Goal: Task Accomplishment & Management: Complete application form

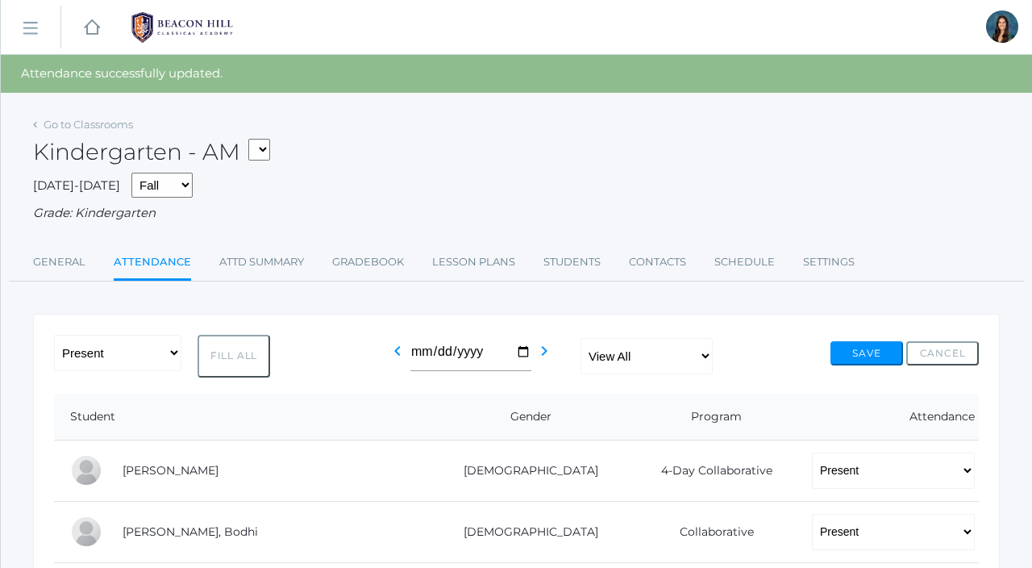
click at [270, 153] on select "*KIND - Kindergarten AM *KIND - Kindergarten PM" at bounding box center [259, 150] width 22 height 22
select select "2131"
click at [253, 139] on select "*KIND - Kindergarten AM *KIND - Kindergarten PM" at bounding box center [259, 150] width 22 height 22
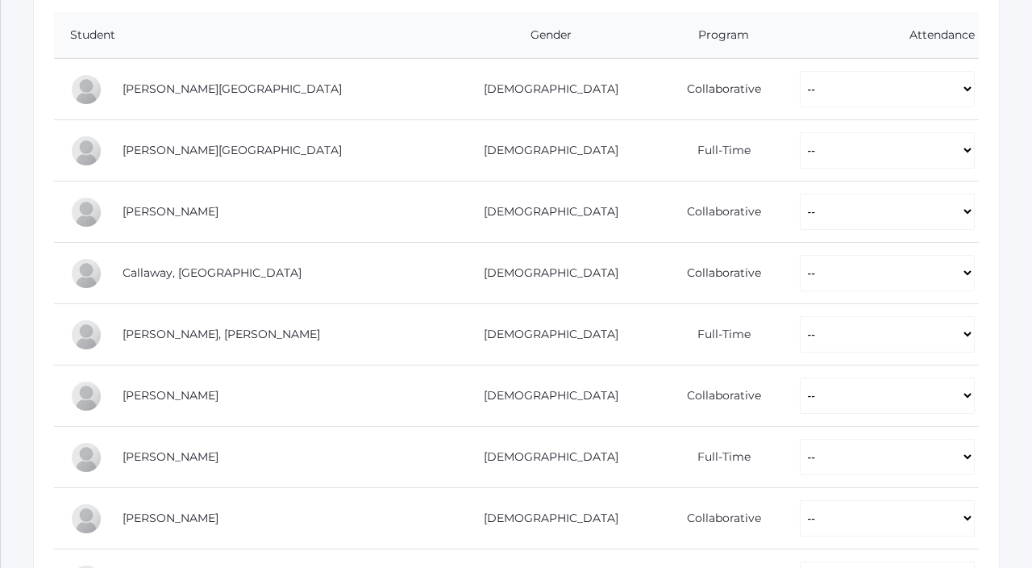
scroll to position [348, 0]
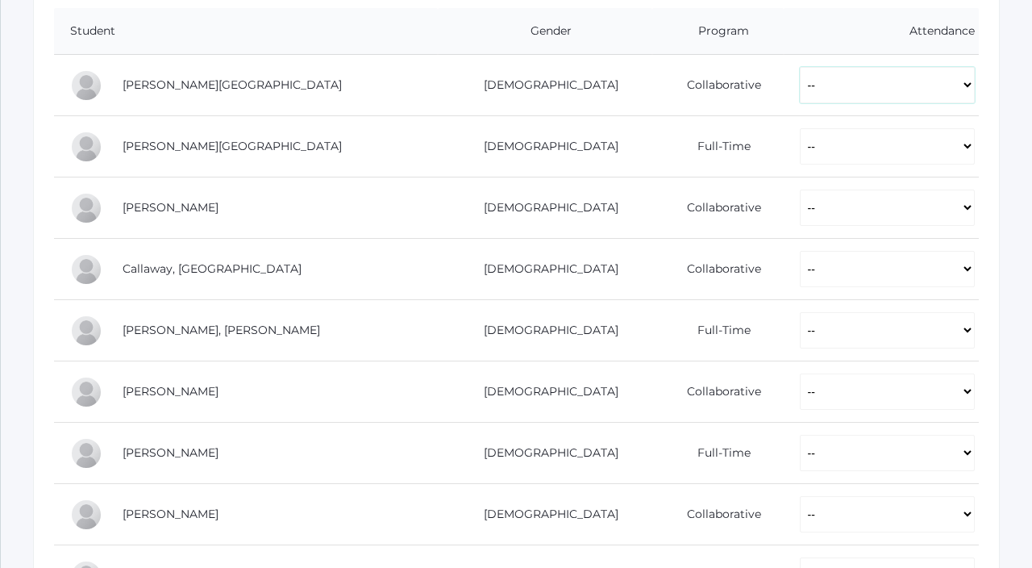
click at [800, 94] on select "-- Present Present-At-Home Tardy Excused Tardy Unexcused Absent Excused Absent …" at bounding box center [887, 85] width 175 height 36
select select "P"
click at [800, 67] on select "-- Present Present-At-Home Tardy Excused Tardy Unexcused Absent Excused Absent …" at bounding box center [887, 85] width 175 height 36
click at [800, 142] on select "-- Present Present-At-Home Tardy Excused Tardy Unexcused Absent Excused Absent …" at bounding box center [887, 146] width 175 height 36
select select "P"
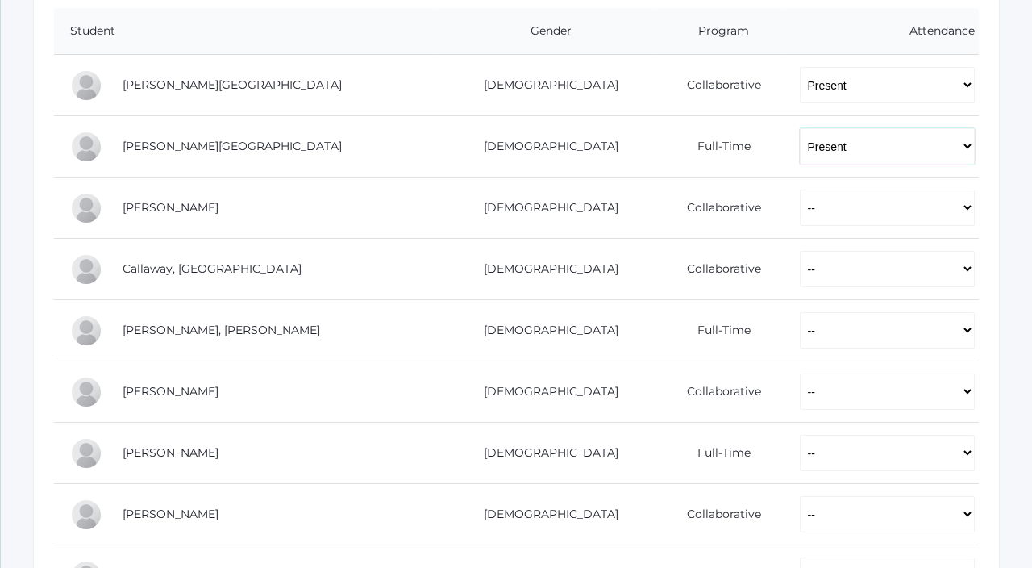
click at [800, 128] on select "-- Present Present-At-Home Tardy Excused Tardy Unexcused Absent Excused Absent …" at bounding box center [887, 146] width 175 height 36
click at [800, 201] on select "-- Present Present-At-Home Tardy Excused Tardy Unexcused Absent Excused Absent …" at bounding box center [887, 208] width 175 height 36
select select "P"
click at [800, 190] on select "-- Present Present-At-Home Tardy Excused Tardy Unexcused Absent Excused Absent …" at bounding box center [887, 208] width 175 height 36
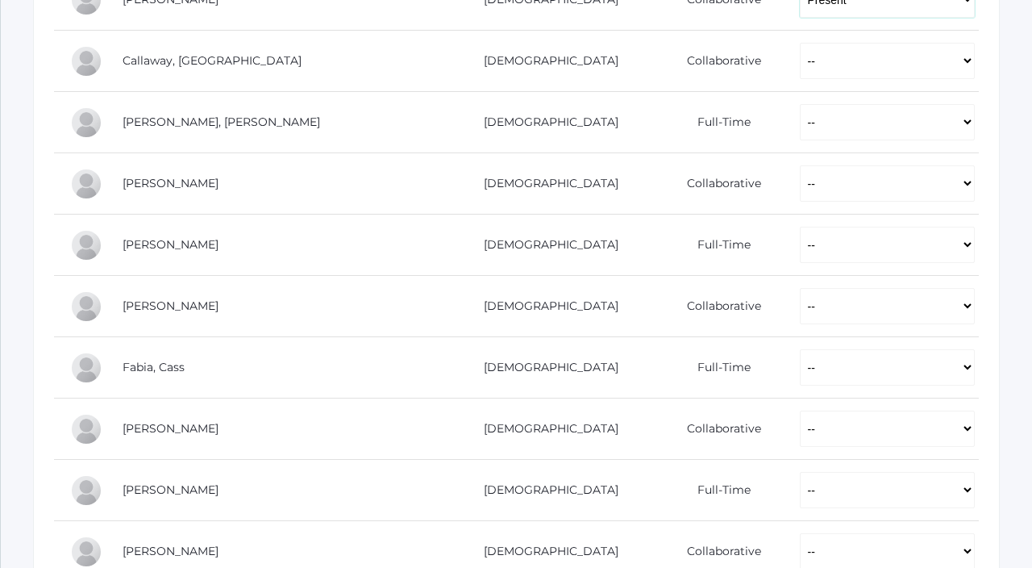
scroll to position [558, 0]
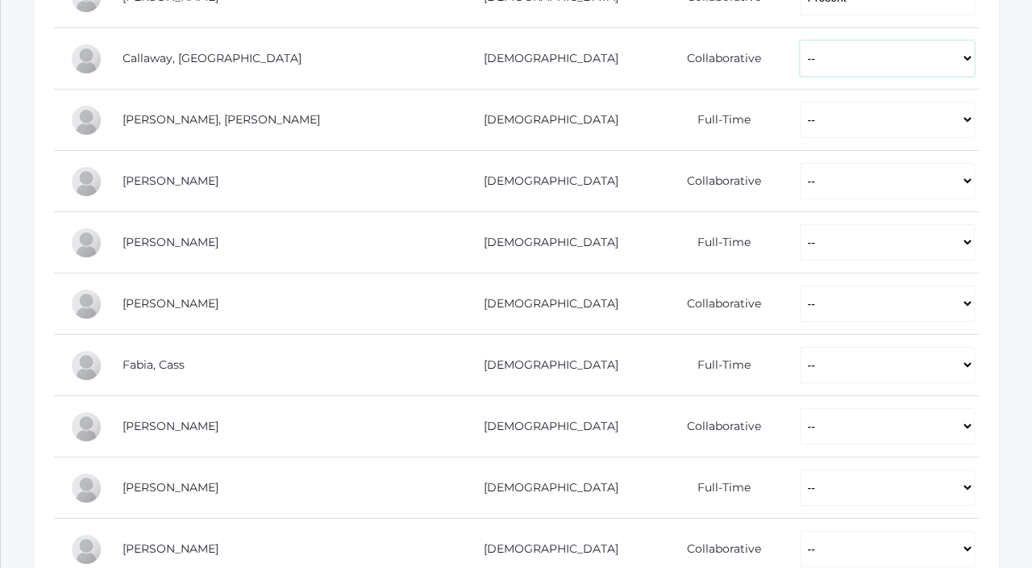
click at [800, 66] on select "-- Present Present-At-Home Tardy Excused Tardy Unexcused Absent Excused Absent …" at bounding box center [887, 58] width 175 height 36
select select "P"
click at [800, 40] on select "-- Present Present-At-Home Tardy Excused Tardy Unexcused Absent Excused Absent …" at bounding box center [887, 58] width 175 height 36
click at [800, 118] on select "-- Present Present-At-Home Tardy Excused Tardy Unexcused Absent Excused Absent …" at bounding box center [887, 120] width 175 height 36
select select "P"
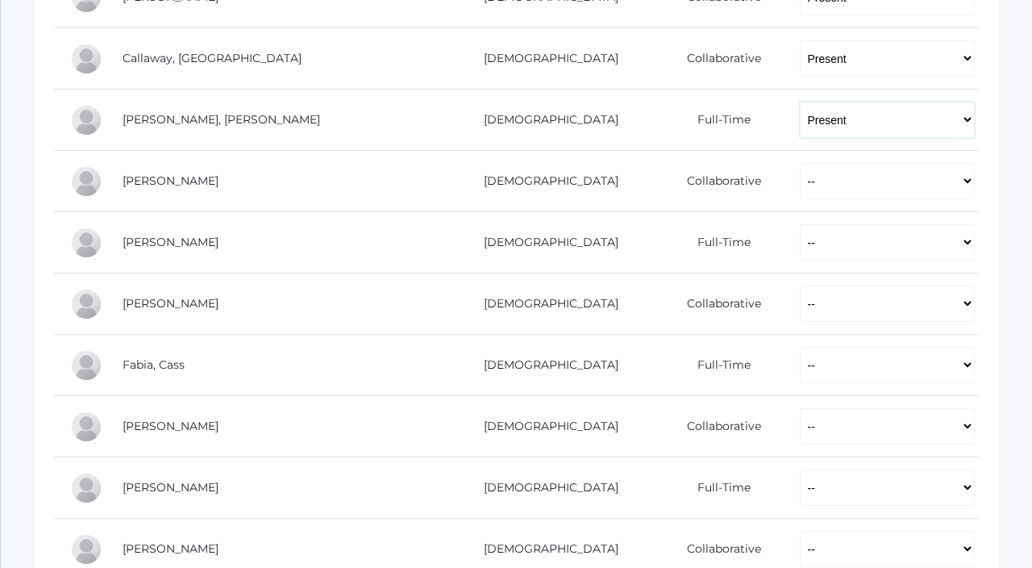
click at [800, 102] on select "-- Present Present-At-Home Tardy Excused Tardy Unexcused Absent Excused Absent …" at bounding box center [887, 120] width 175 height 36
click at [800, 163] on select "-- Present Present-At-Home Tardy Excused Tardy Unexcused Absent Excused Absent …" at bounding box center [887, 181] width 175 height 36
click at [800, 189] on select "-- Present Present-At-Home Tardy Excused Tardy Unexcused Absent Excused Absent …" at bounding box center [887, 181] width 175 height 36
select select "P"
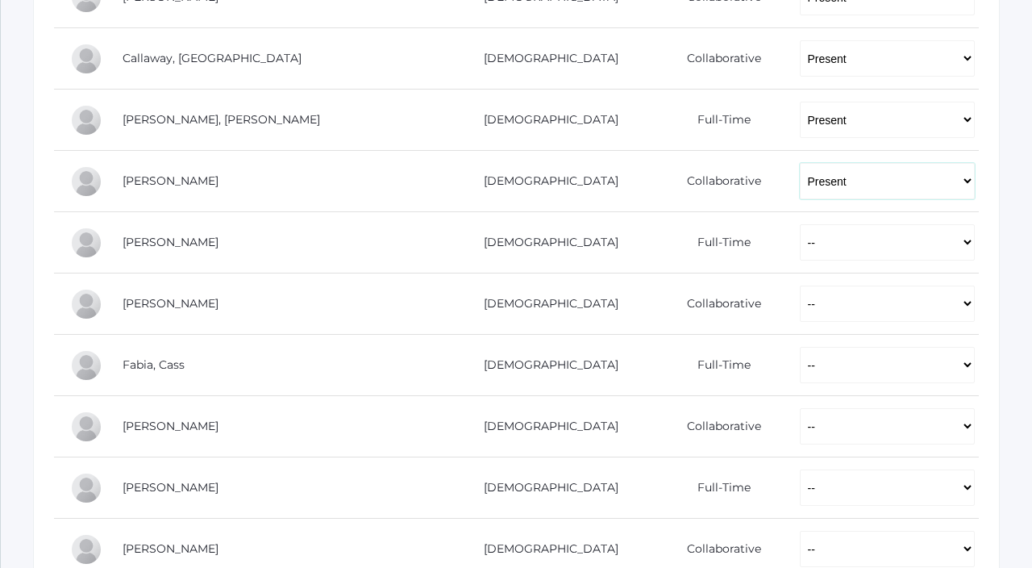
click at [800, 163] on select "-- Present Present-At-Home Tardy Excused Tardy Unexcused Absent Excused Absent …" at bounding box center [887, 181] width 175 height 36
click at [800, 225] on select "-- Present Present-At-Home Tardy Excused Tardy Unexcused Absent Excused Absent …" at bounding box center [887, 242] width 175 height 36
click at [800, 224] on select "-- Present Present-At-Home Tardy Excused Tardy Unexcused Absent Excused Absent …" at bounding box center [887, 242] width 175 height 36
click at [800, 247] on select "-- Present Present-At-Home Tardy Excused Tardy Unexcused Absent Excused Absent …" at bounding box center [887, 242] width 175 height 36
select select "AE"
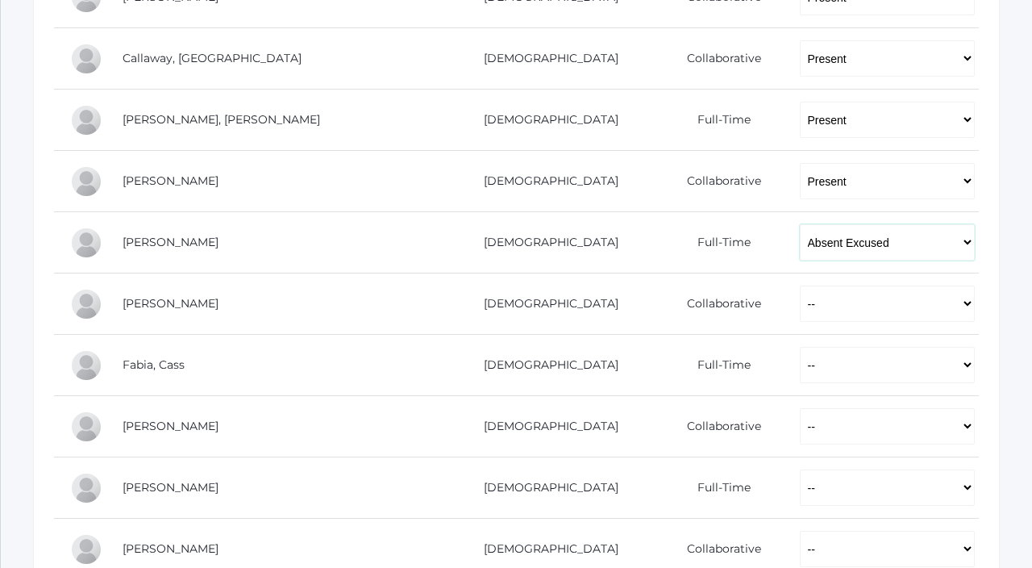
click at [800, 224] on select "-- Present Present-At-Home Tardy Excused Tardy Unexcused Absent Excused Absent …" at bounding box center [887, 242] width 175 height 36
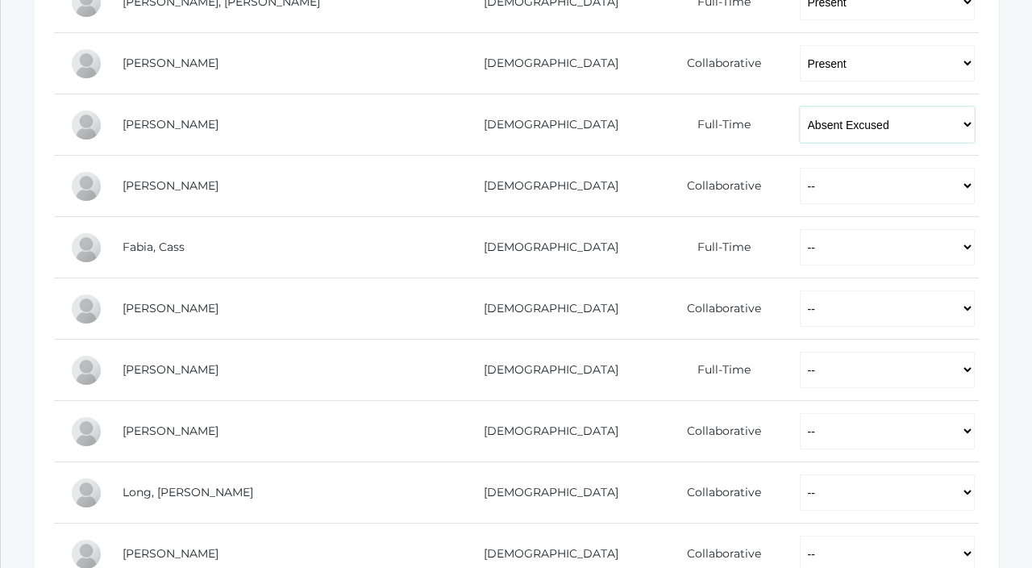
scroll to position [683, 0]
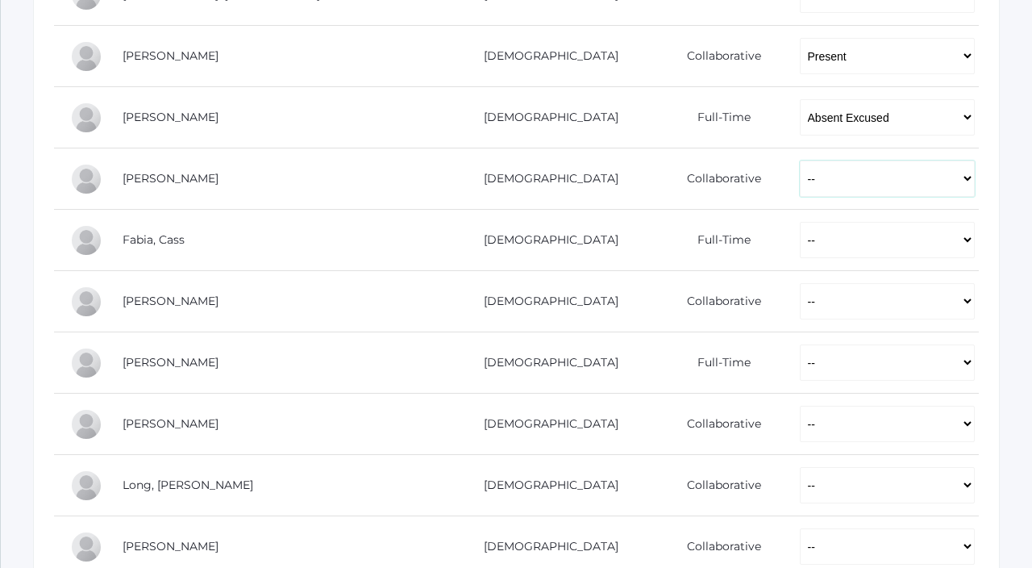
click at [800, 194] on select "-- Present Present-At-Home Tardy Excused Tardy Unexcused Absent Excused Absent …" at bounding box center [887, 178] width 175 height 36
select select "P"
click at [800, 160] on select "-- Present Present-At-Home Tardy Excused Tardy Unexcused Absent Excused Absent …" at bounding box center [887, 178] width 175 height 36
click at [800, 227] on select "-- Present Present-At-Home Tardy Excused Tardy Unexcused Absent Excused Absent …" at bounding box center [887, 240] width 175 height 36
select select "P"
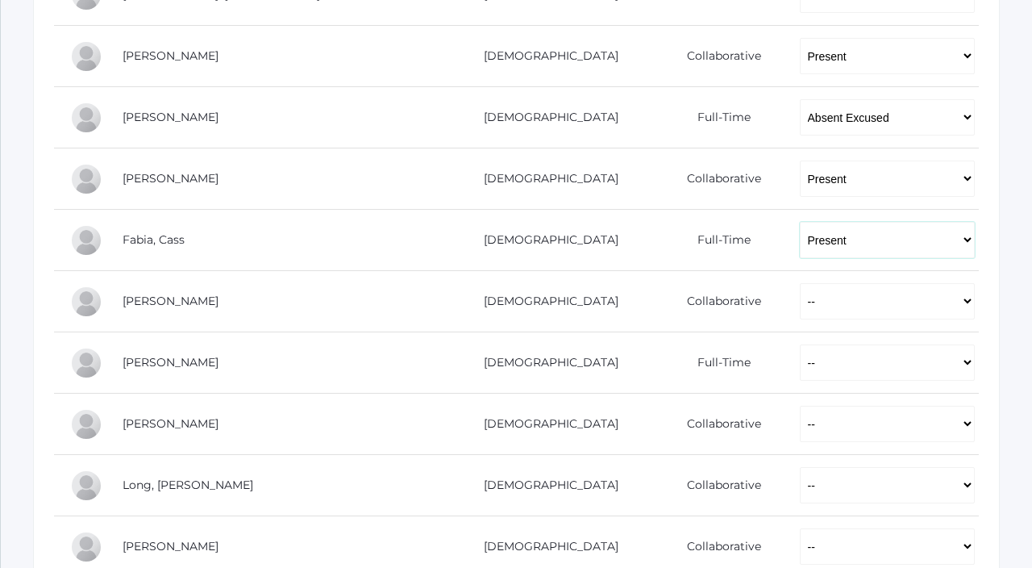
click at [800, 222] on select "-- Present Present-At-Home Tardy Excused Tardy Unexcused Absent Excused Absent …" at bounding box center [887, 240] width 175 height 36
click at [800, 293] on select "-- Present Present-At-Home Tardy Excused Tardy Unexcused Absent Excused Absent …" at bounding box center [887, 301] width 175 height 36
select select "P"
click at [800, 283] on select "-- Present Present-At-Home Tardy Excused Tardy Unexcused Absent Excused Absent …" at bounding box center [887, 301] width 175 height 36
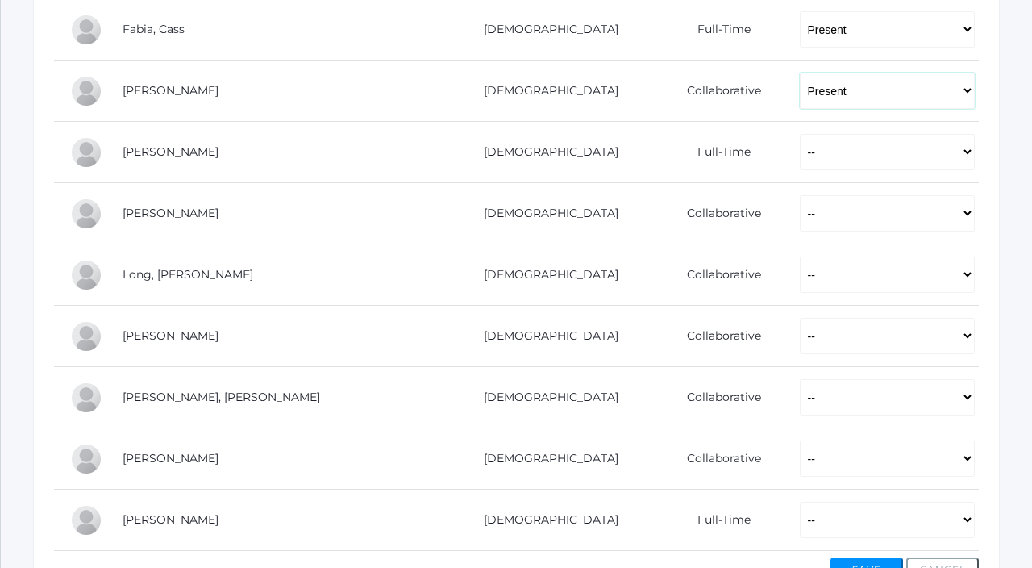
scroll to position [894, 0]
click at [800, 149] on select "-- Present Present-At-Home Tardy Excused Tardy Unexcused Absent Excused Absent …" at bounding box center [887, 151] width 175 height 36
select select "P"
click at [800, 133] on select "-- Present Present-At-Home Tardy Excused Tardy Unexcused Absent Excused Absent …" at bounding box center [887, 151] width 175 height 36
click at [790, 231] on td "-- Present Present-At-Home Tardy Excused Tardy Unexcused Absent Excused Absent …" at bounding box center [881, 212] width 195 height 61
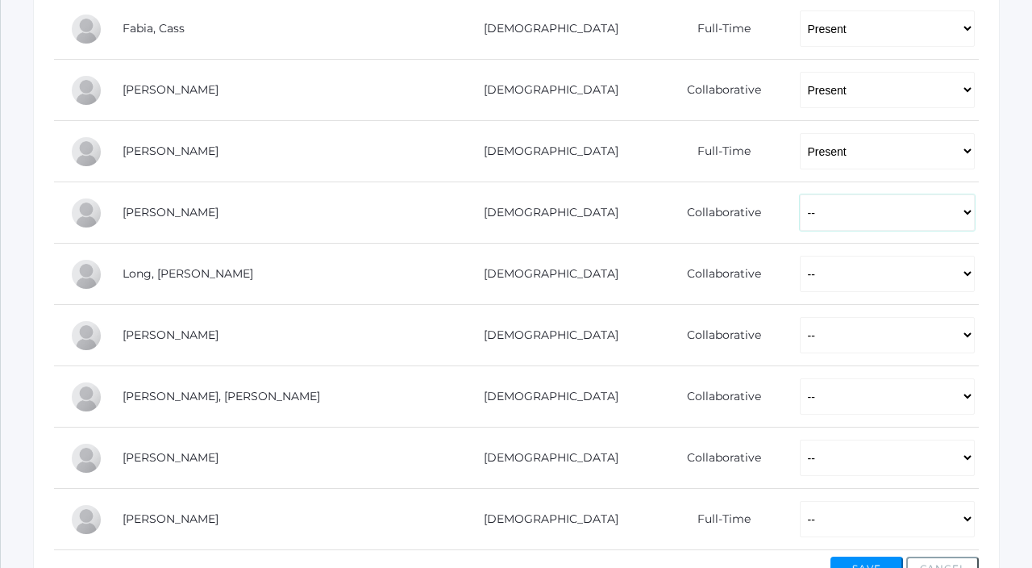
click at [800, 221] on select "-- Present Present-At-Home Tardy Excused Tardy Unexcused Absent Excused Absent …" at bounding box center [887, 212] width 175 height 36
select select "P"
click at [800, 194] on select "-- Present Present-At-Home Tardy Excused Tardy Unexcused Absent Excused Absent …" at bounding box center [887, 212] width 175 height 36
click at [800, 275] on select "-- Present Present-At-Home Tardy Excused Tardy Unexcused Absent Excused Absent …" at bounding box center [887, 274] width 175 height 36
select select "P"
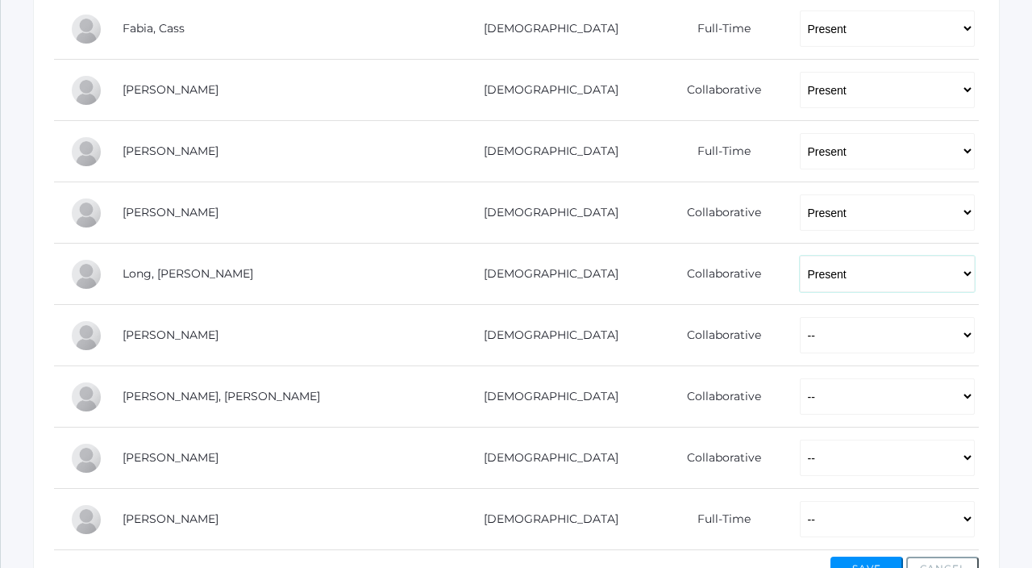
click at [800, 256] on select "-- Present Present-At-Home Tardy Excused Tardy Unexcused Absent Excused Absent …" at bounding box center [887, 274] width 175 height 36
click at [800, 321] on select "-- Present Present-At-Home Tardy Excused Tardy Unexcused Absent Excused Absent …" at bounding box center [887, 335] width 175 height 36
select select "P"
click at [800, 317] on select "-- Present Present-At-Home Tardy Excused Tardy Unexcused Absent Excused Absent …" at bounding box center [887, 335] width 175 height 36
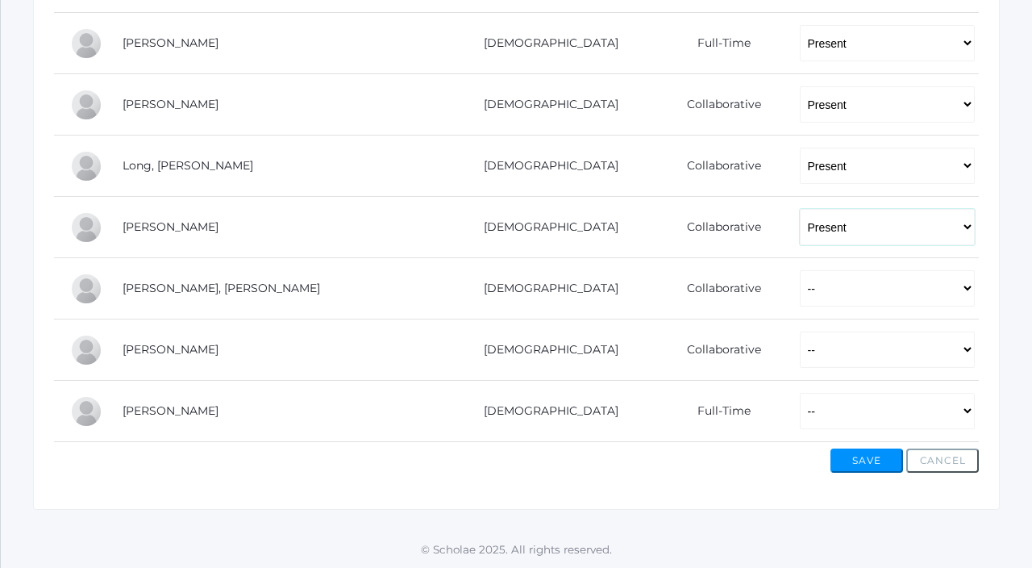
scroll to position [1003, 0]
click at [800, 273] on select "-- Present Present-At-Home Tardy Excused Tardy Unexcused Absent Excused Absent …" at bounding box center [887, 288] width 175 height 36
select select "P"
click at [800, 270] on select "-- Present Present-At-Home Tardy Excused Tardy Unexcused Absent Excused Absent …" at bounding box center [887, 288] width 175 height 36
click at [800, 340] on select "-- Present Present-At-Home Tardy Excused Tardy Unexcused Absent Excused Absent …" at bounding box center [887, 349] width 175 height 36
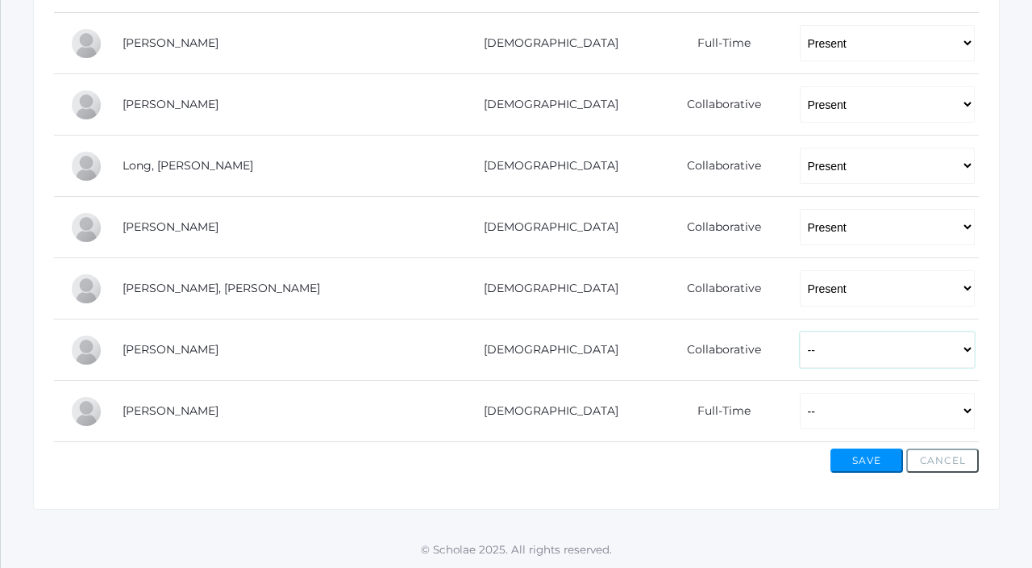
select select "P"
click at [800, 331] on select "-- Present Present-At-Home Tardy Excused Tardy Unexcused Absent Excused Absent …" at bounding box center [887, 349] width 175 height 36
click at [800, 423] on select "-- Present Present-At-Home Tardy Excused Tardy Unexcused Absent Excused Absent …" at bounding box center [887, 411] width 175 height 36
select select "P"
click at [800, 393] on select "-- Present Present-At-Home Tardy Excused Tardy Unexcused Absent Excused Absent …" at bounding box center [887, 411] width 175 height 36
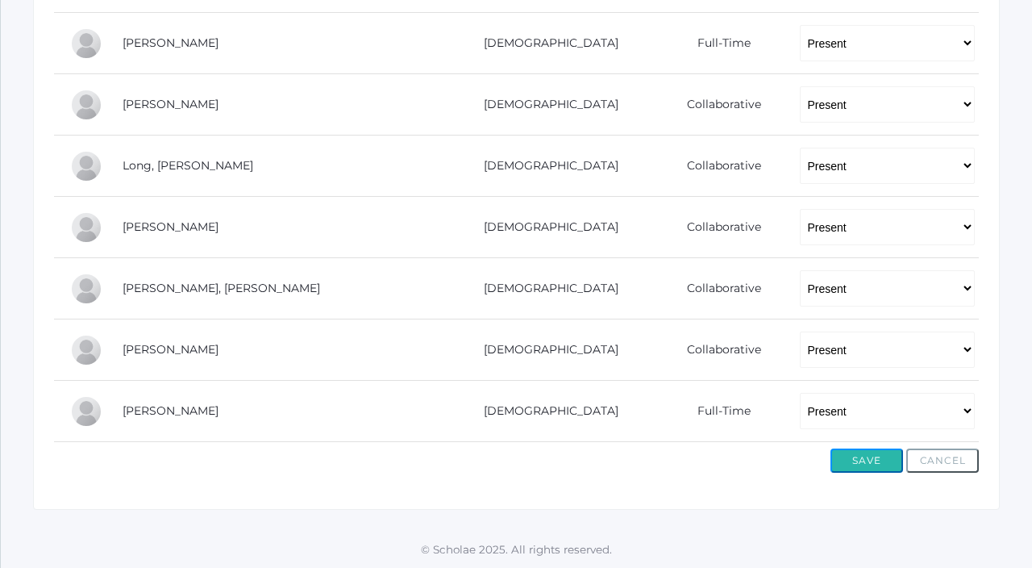
click at [845, 463] on button "Save" at bounding box center [867, 460] width 73 height 24
